Goal: Communication & Community: Answer question/provide support

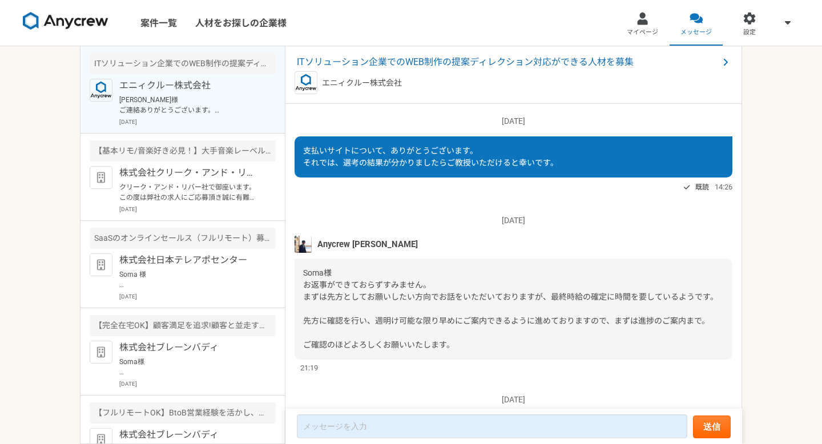
scroll to position [1337, 0]
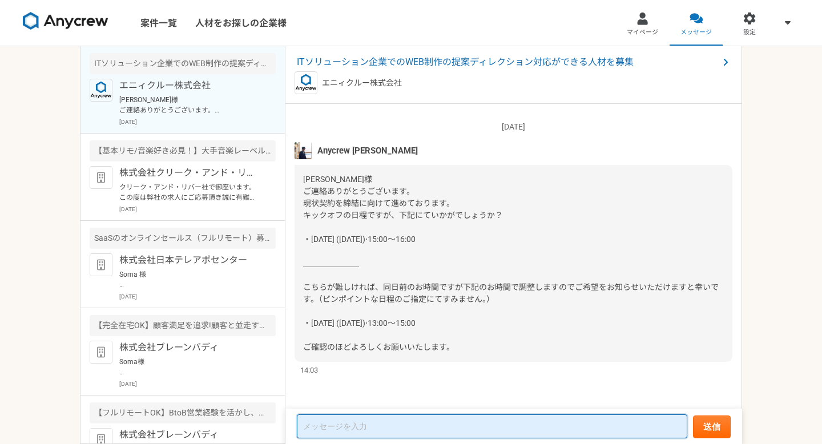
click at [344, 427] on textarea at bounding box center [492, 426] width 390 height 24
type textarea "あ"
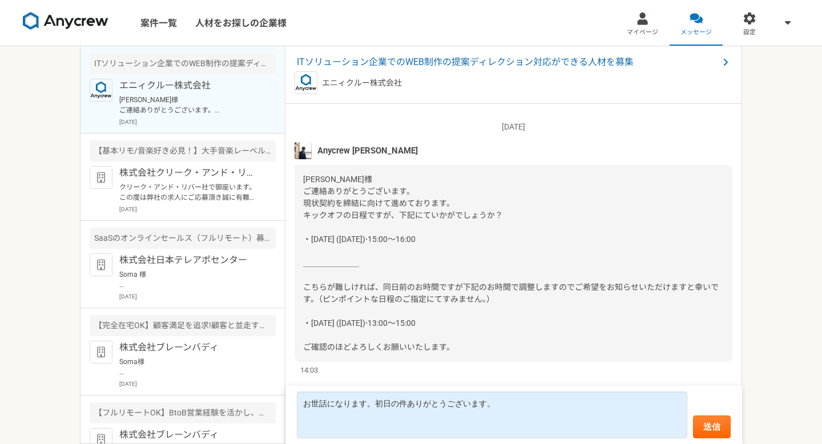
click at [377, 241] on span "[PERSON_NAME]様 ご連絡ありがとうございます。 現状契約を締結に向けて進めております。 キックオフの日程ですが、下記にていかがでしょうか？ ・[D…" at bounding box center [510, 263] width 415 height 177
copy span "・[DATE] ([DATE])⋅15:00～16:00"
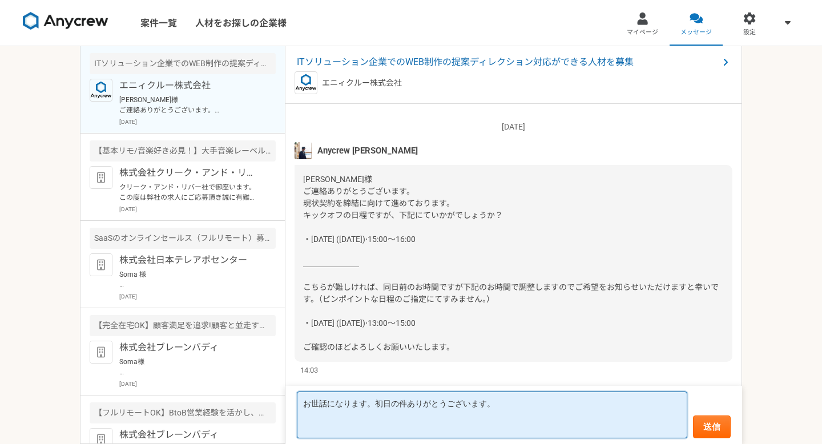
click at [350, 429] on textarea "お世話になります。初日の件ありがとうございます。" at bounding box center [492, 414] width 390 height 47
paste textarea "・[DATE] ([DATE])⋅15:00～16:00"
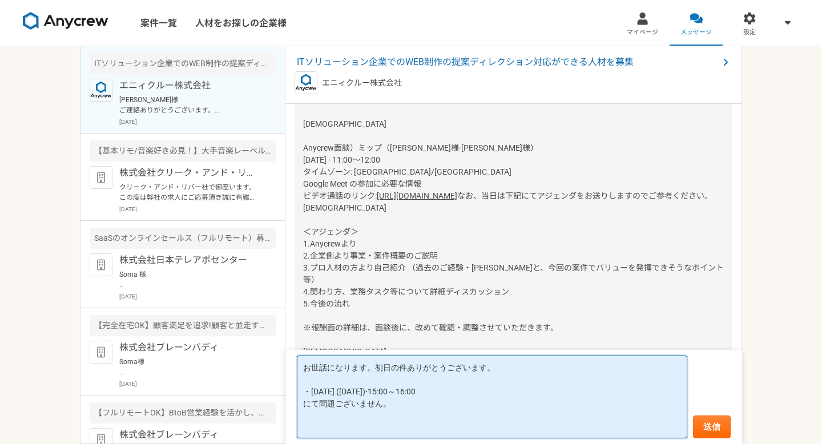
scroll to position [1493, 0]
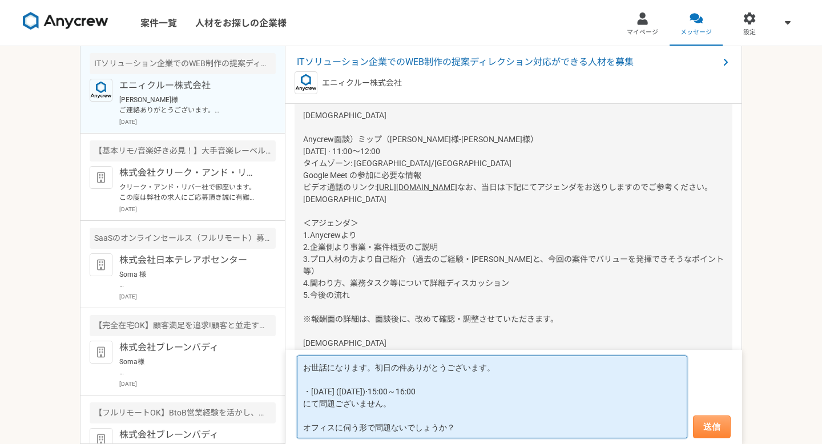
type textarea "お世話になります。初日の件ありがとうございます。 ・[DATE] ([DATE])⋅15:00～16:00 にて問題ございません。 オフィスに伺う形で問題ない…"
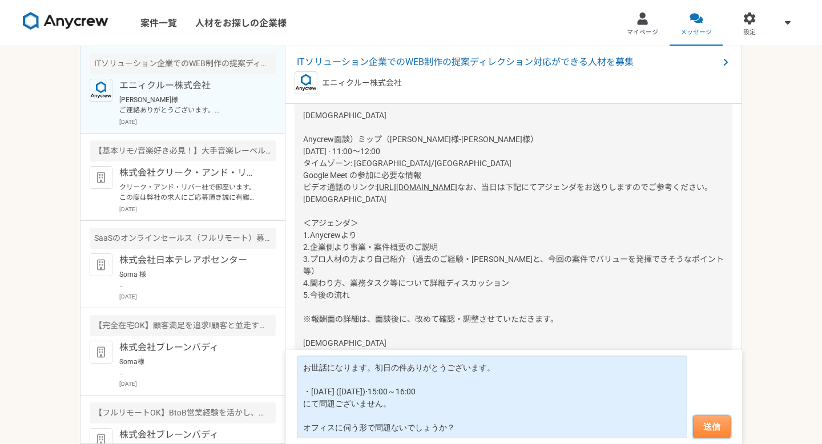
click at [713, 430] on button "送信" at bounding box center [712, 426] width 38 height 23
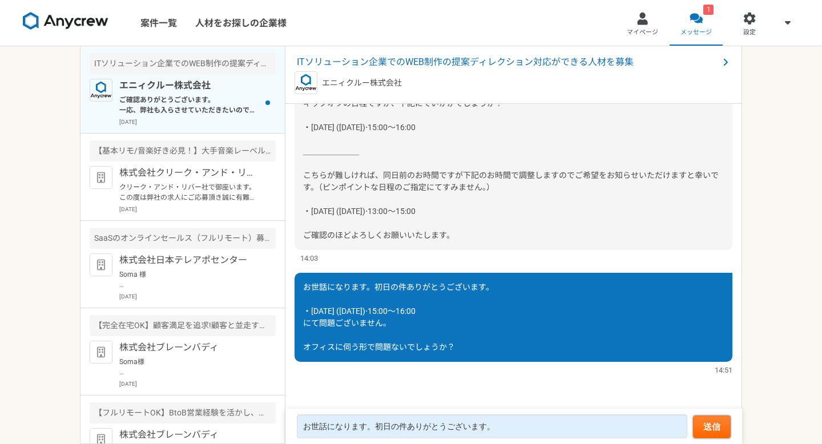
scroll to position [1284, 0]
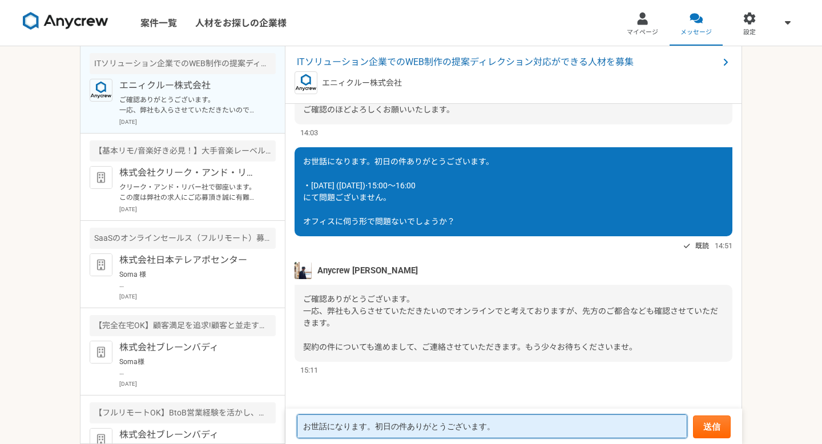
click at [407, 434] on textarea "お世話になります。初日の件ありがとうございます。 ・[DATE] ([DATE])⋅15:00～16:00 にて問題ございません。 オフィスに伺う形で問題ない…" at bounding box center [492, 426] width 390 height 24
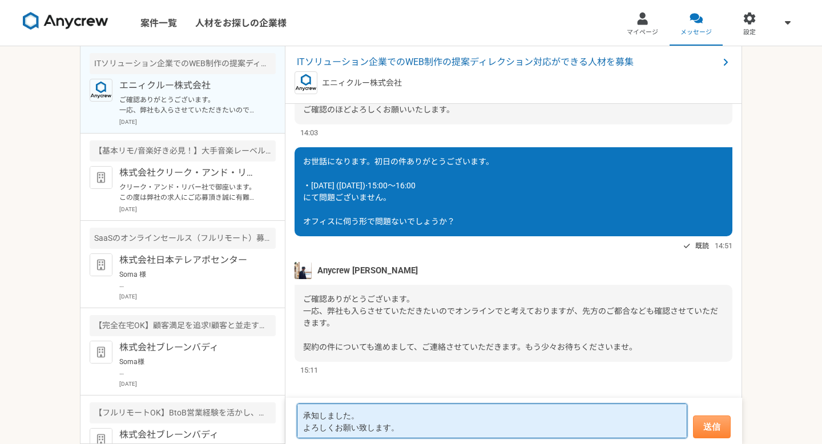
type textarea "承知しました。 よろしくお願い致します。"
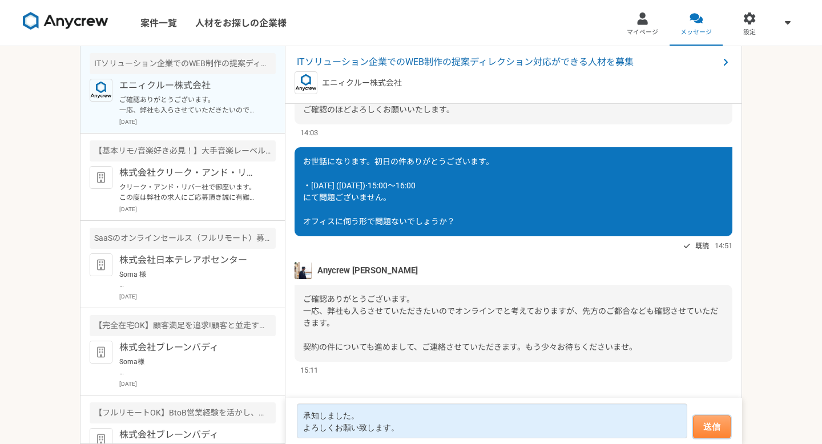
click at [704, 430] on button "送信" at bounding box center [712, 426] width 38 height 23
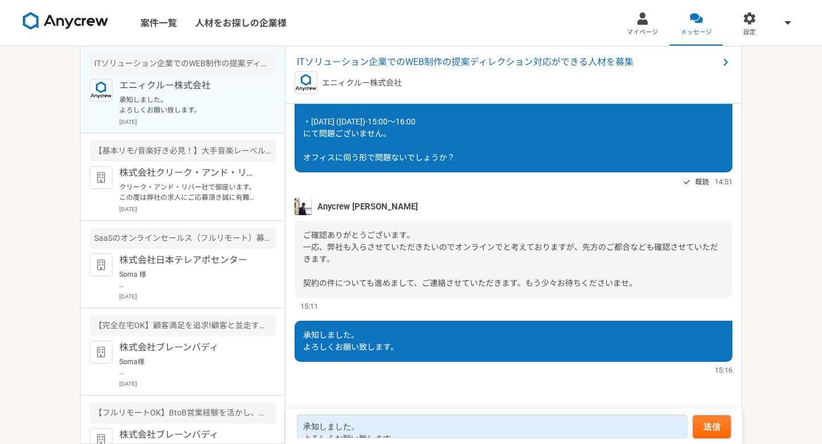
scroll to position [1189, 0]
